Goal: Transaction & Acquisition: Download file/media

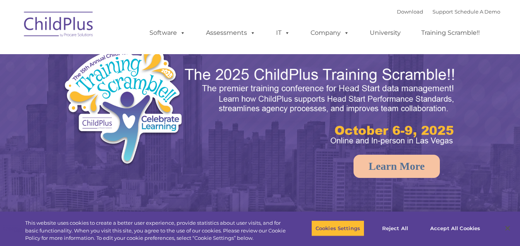
click at [404, 13] on link "Download" at bounding box center [410, 12] width 26 height 6
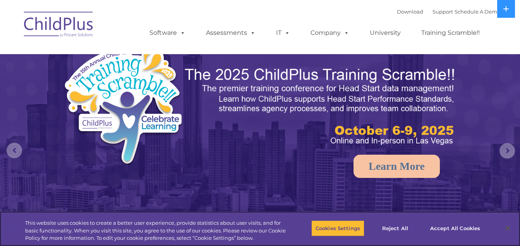
select select "MEDIUM"
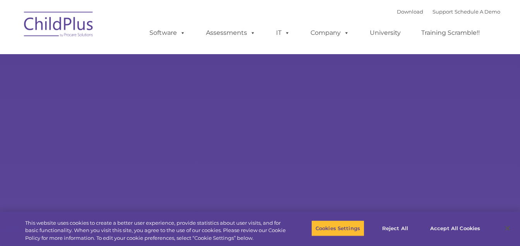
type input ""
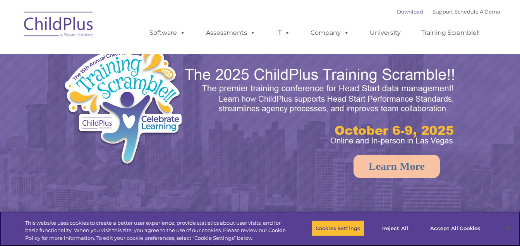
select select "MEDIUM"
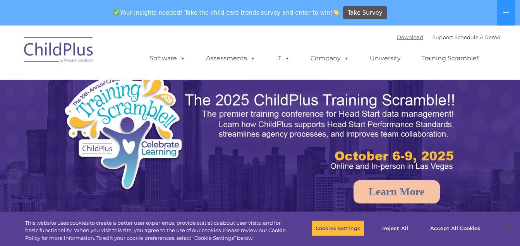
click at [397, 39] on link "Download" at bounding box center [410, 37] width 26 height 6
